Goal: Task Accomplishment & Management: Manage account settings

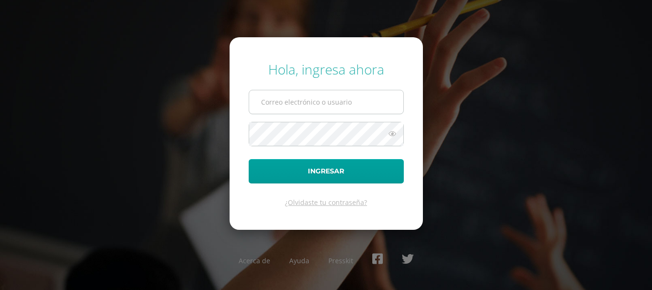
click at [371, 98] on input "text" at bounding box center [326, 101] width 154 height 23
type input "COS01041@osoriosandoval.edu.gt"
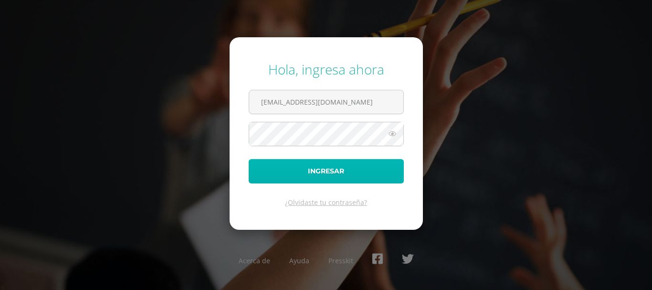
click at [325, 175] on button "Ingresar" at bounding box center [326, 171] width 155 height 24
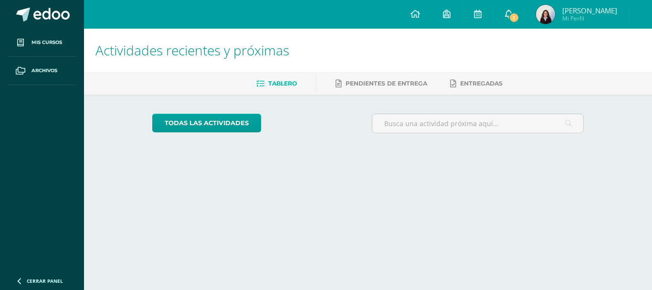
click at [517, 17] on span "1" at bounding box center [514, 17] width 10 height 10
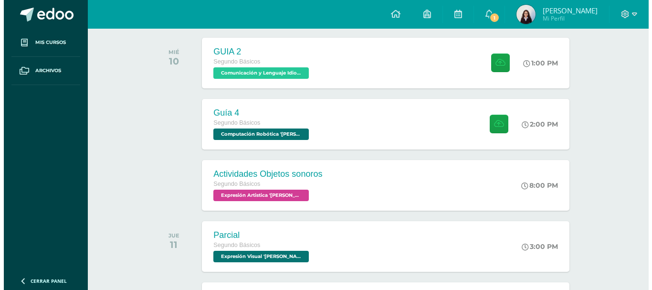
scroll to position [159, 0]
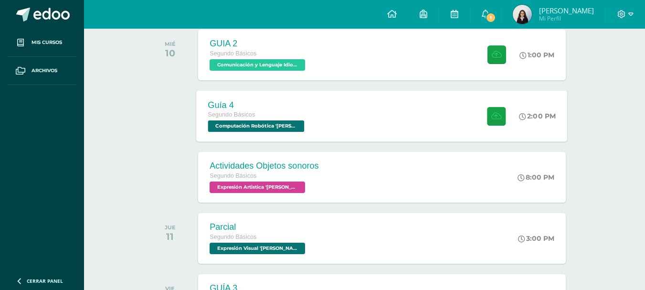
click at [389, 125] on div "Guía 4 Segundo Básicos Computación Robótica '[PERSON_NAME]' 2:00 PM Guía 4 Comp…" at bounding box center [382, 115] width 371 height 51
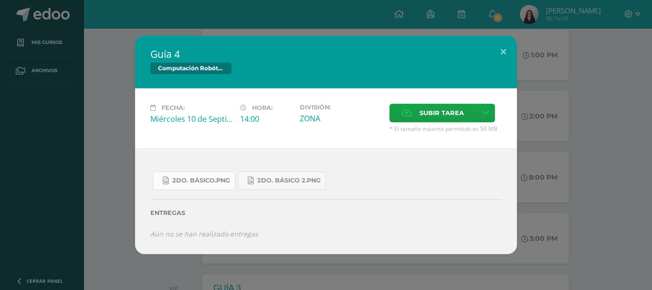
click at [171, 172] on link "2do. Básico.png" at bounding box center [194, 180] width 83 height 19
click at [299, 176] on link "2do. Básico 2.png" at bounding box center [282, 180] width 88 height 19
